Goal: Information Seeking & Learning: Learn about a topic

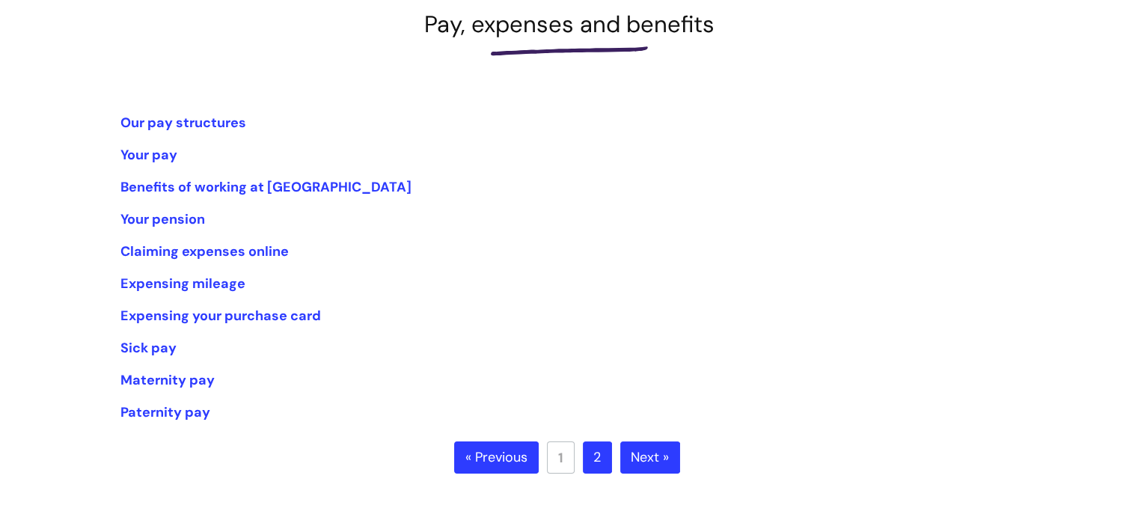
scroll to position [374, 0]
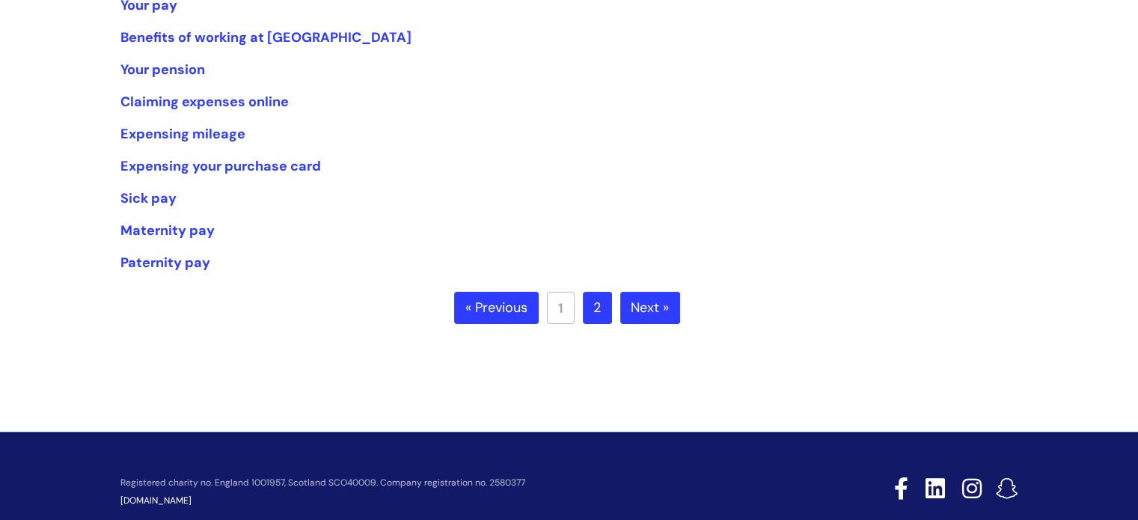
click at [590, 302] on link "2" at bounding box center [597, 308] width 29 height 33
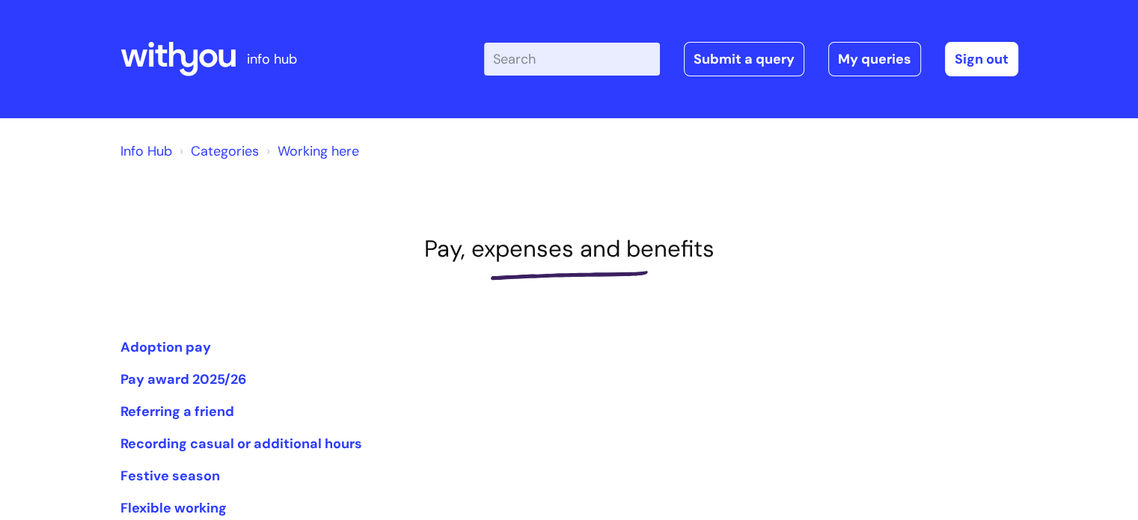
click at [135, 154] on link "Info Hub" at bounding box center [147, 151] width 52 height 18
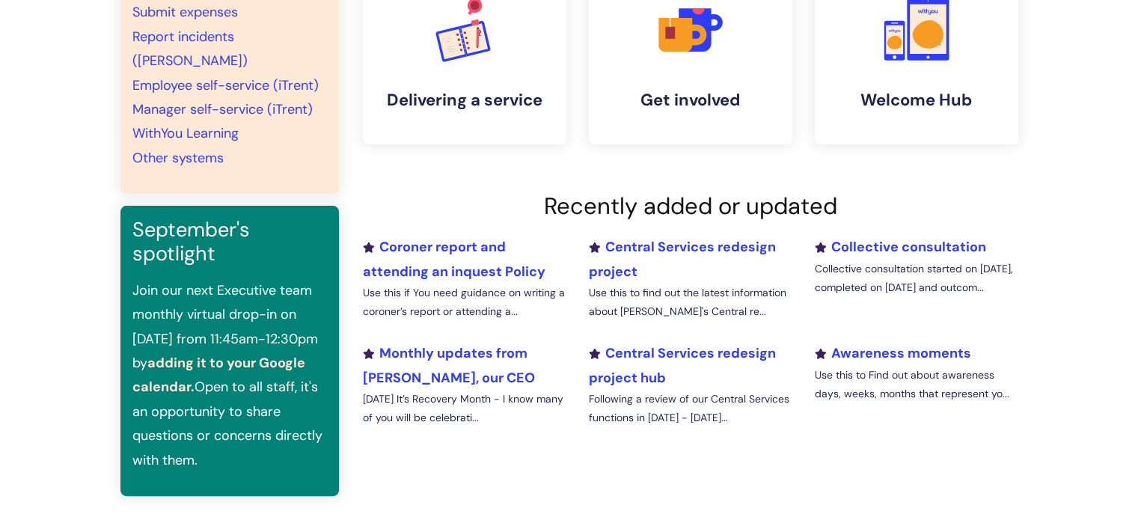
scroll to position [374, 0]
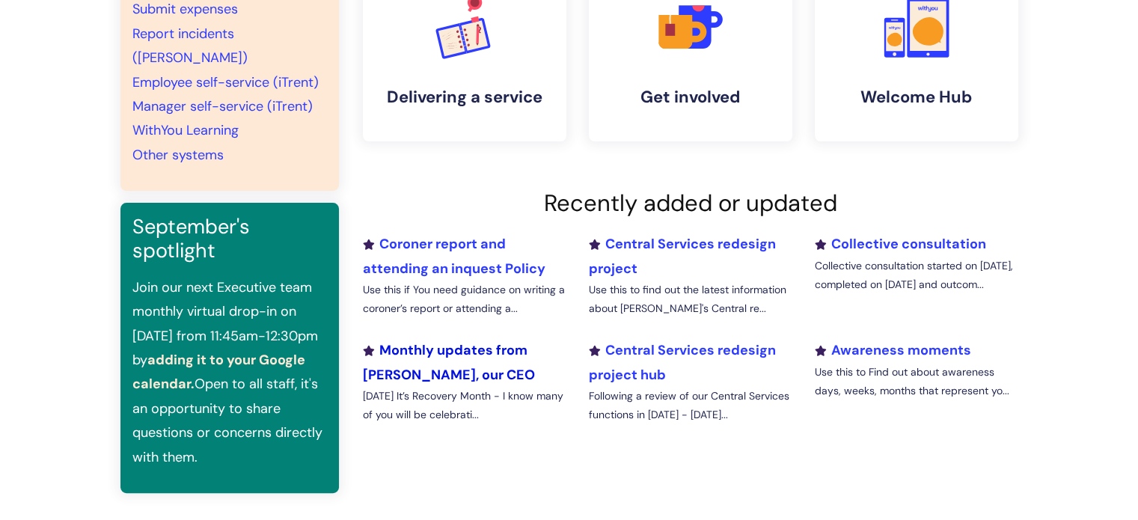
click at [394, 346] on link "Monthly updates from [PERSON_NAME], our CEO" at bounding box center [449, 362] width 172 height 42
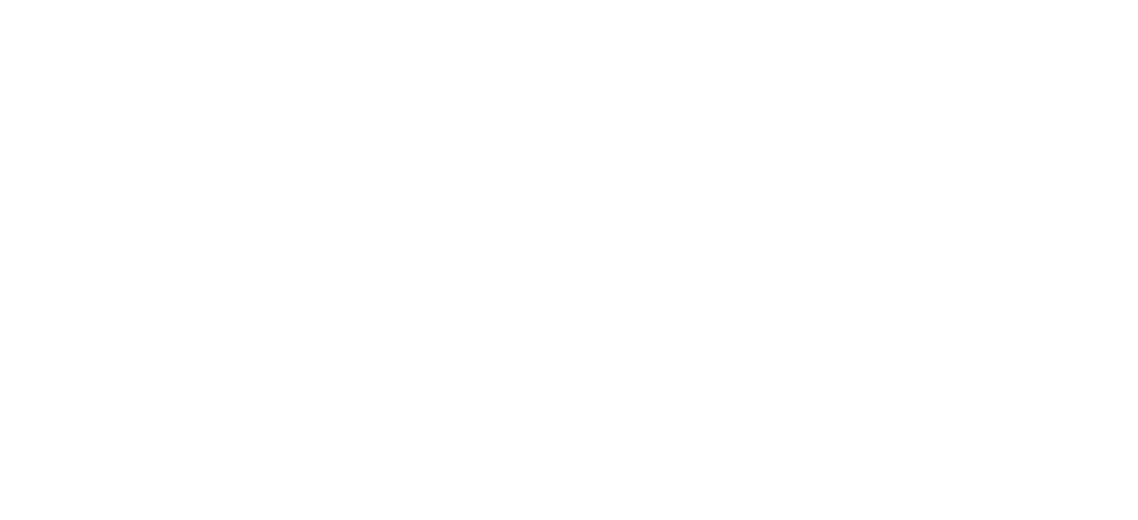
click at [0, 0] on html at bounding box center [0, 0] width 0 height 0
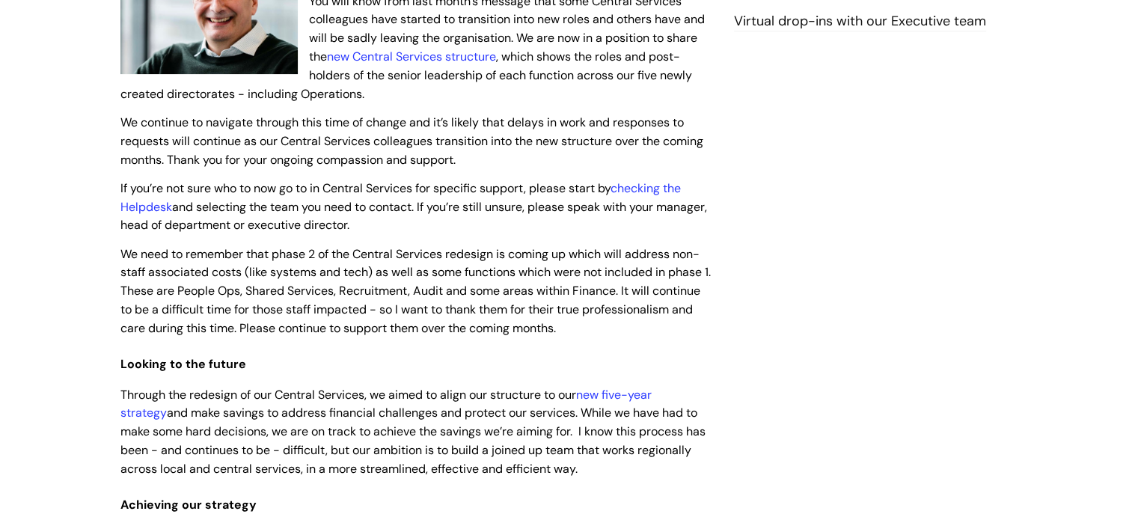
scroll to position [374, 0]
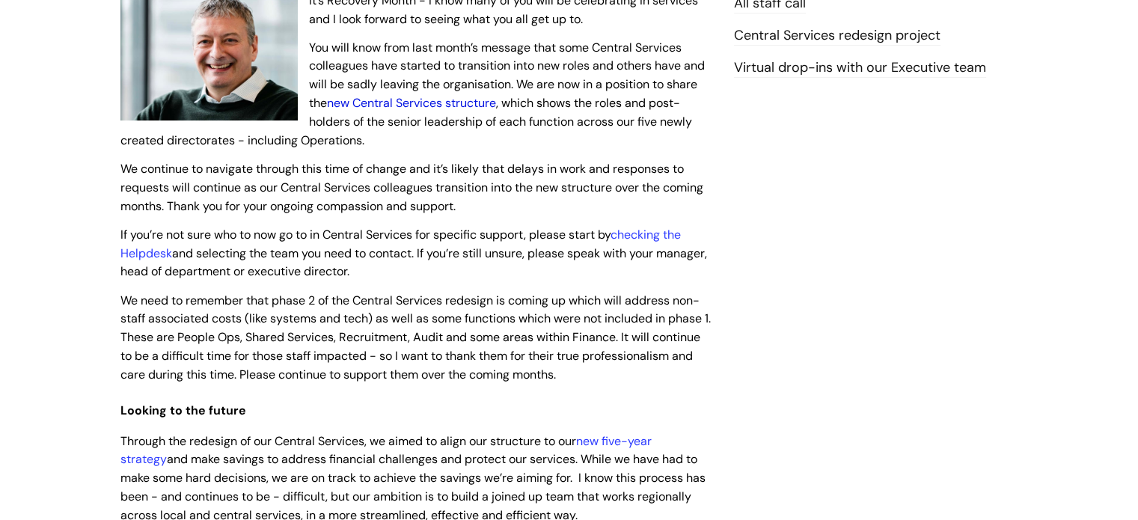
click at [389, 104] on link "new Central Services structure" at bounding box center [411, 103] width 169 height 16
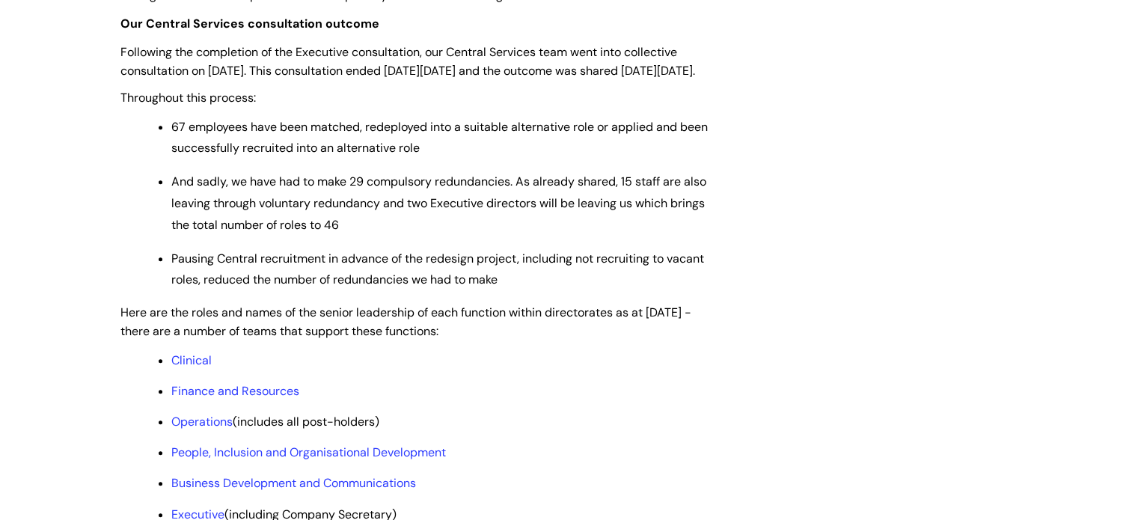
scroll to position [1123, 0]
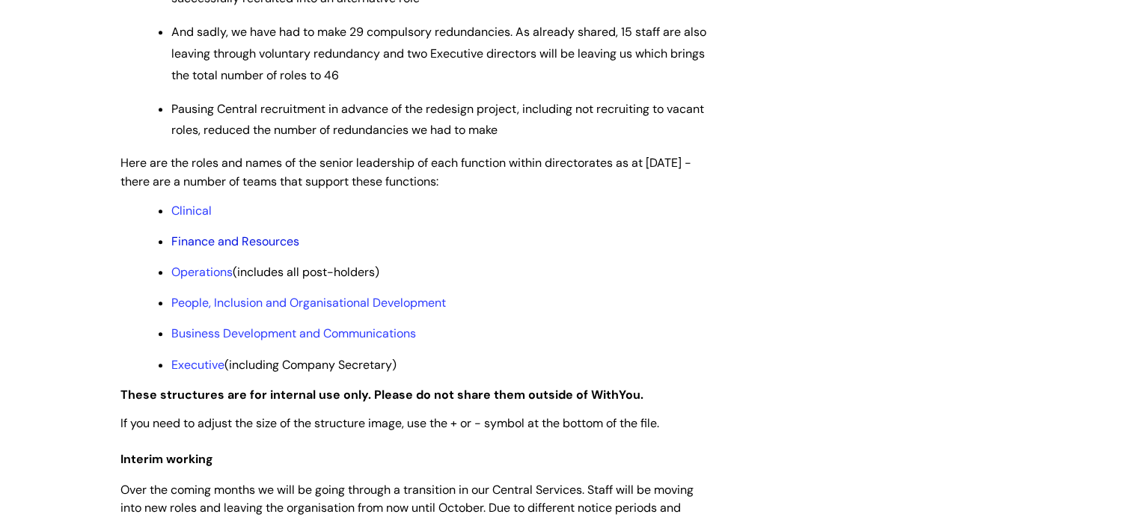
click at [201, 249] on link "Finance and Resources" at bounding box center [235, 242] width 128 height 16
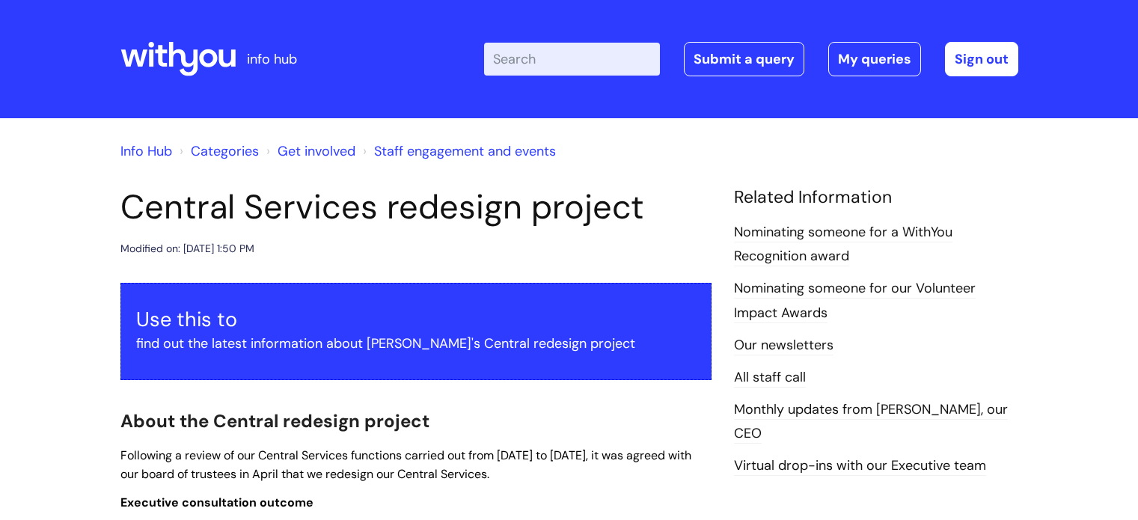
scroll to position [1123, 0]
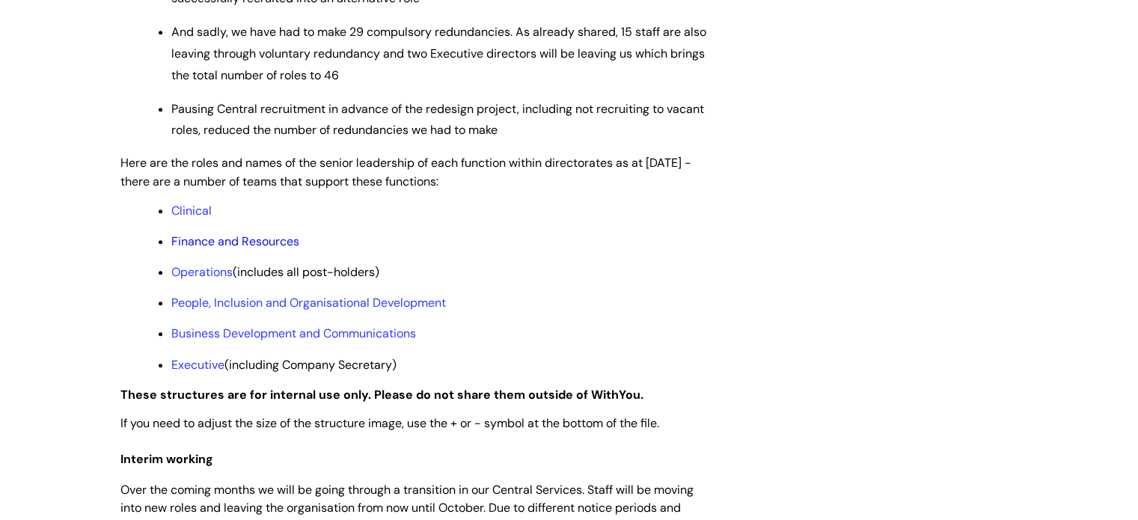
click at [197, 249] on link "Finance and Resources" at bounding box center [235, 242] width 128 height 16
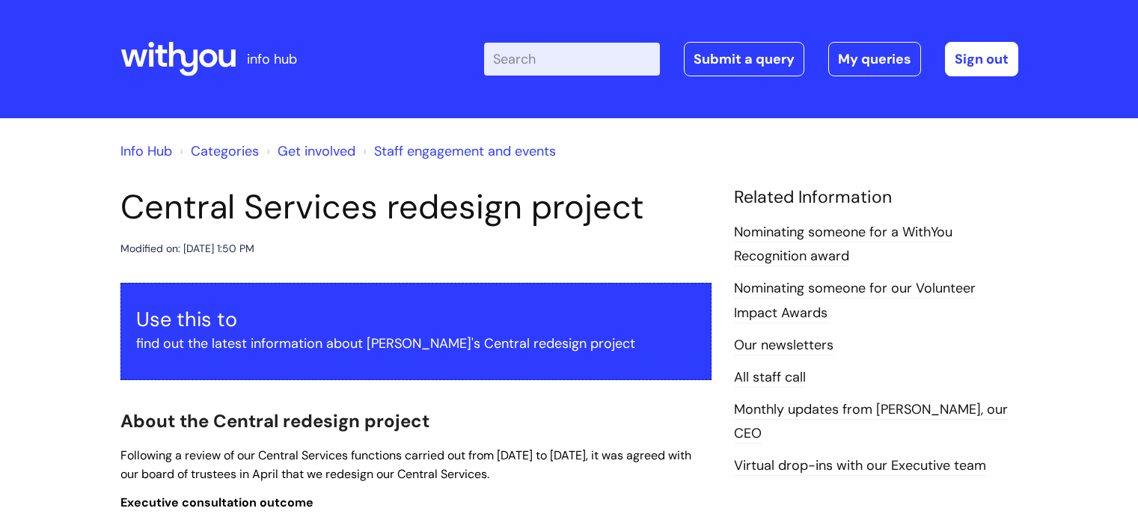
scroll to position [1123, 0]
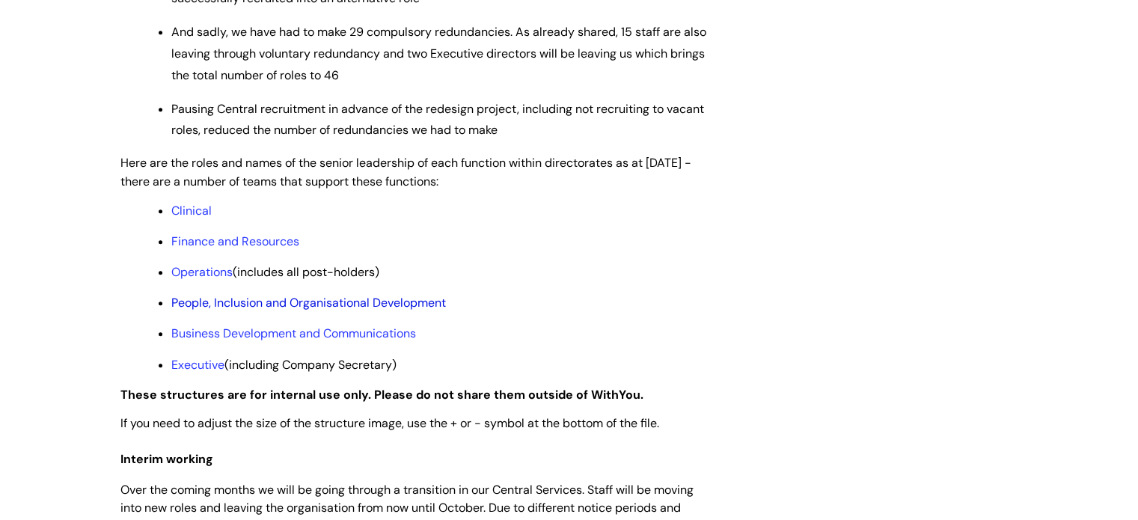
click at [187, 311] on link "People, Inclusion and Organisational Development" at bounding box center [308, 303] width 275 height 16
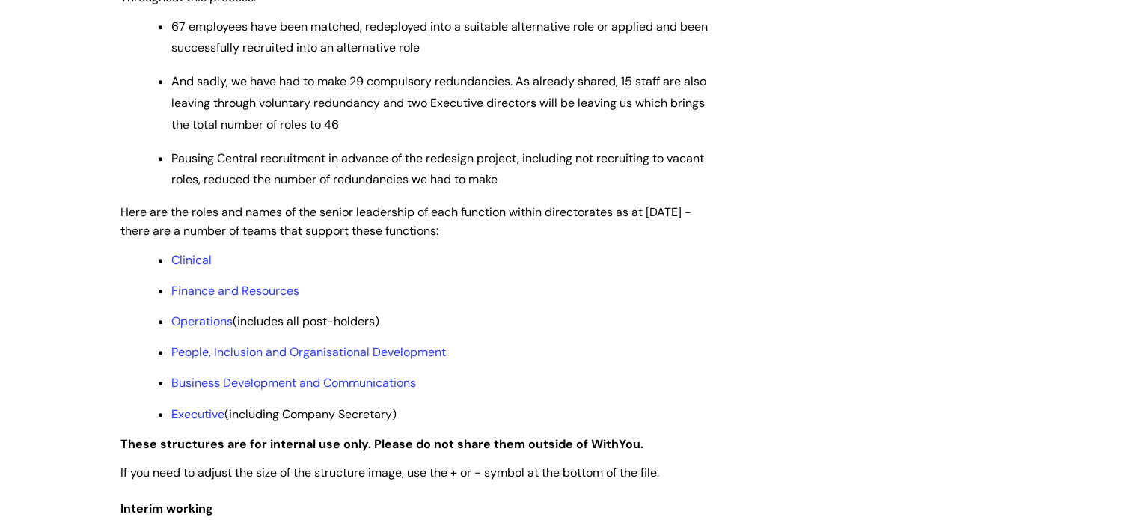
scroll to position [1048, 0]
